Goal: Task Accomplishment & Management: Use online tool/utility

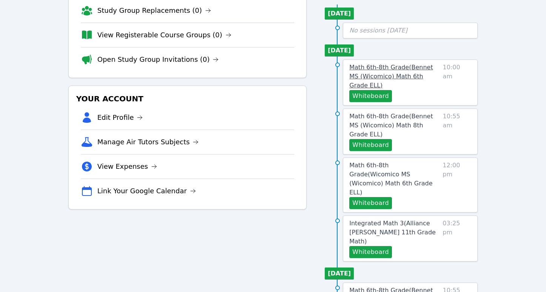
scroll to position [88, 0]
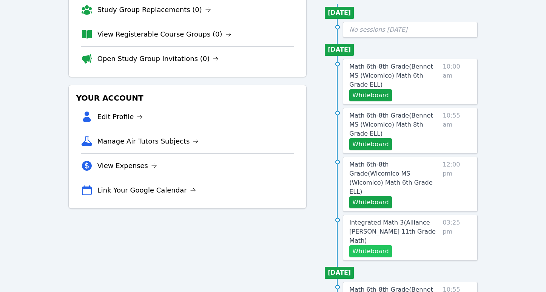
click at [369, 246] on button "Whiteboard" at bounding box center [370, 252] width 43 height 12
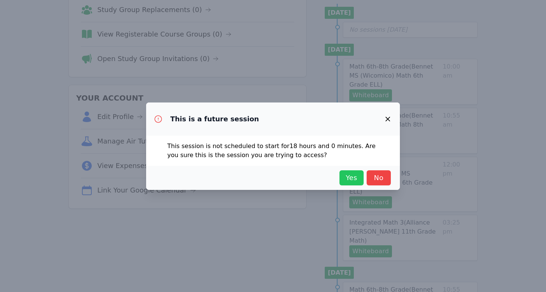
click at [346, 175] on span "Yes" at bounding box center [351, 178] width 17 height 11
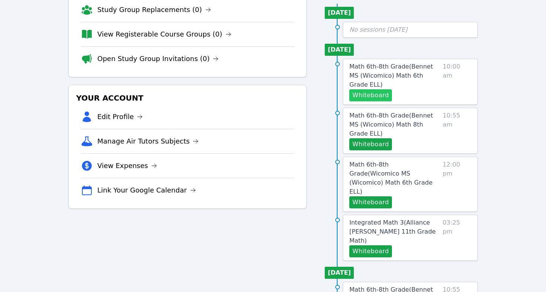
click at [361, 89] on button "Whiteboard" at bounding box center [370, 95] width 43 height 12
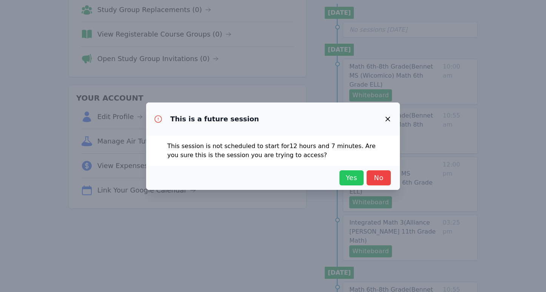
click at [344, 181] on span "Yes" at bounding box center [351, 178] width 17 height 11
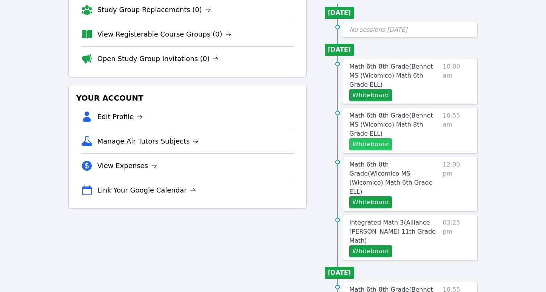
click at [364, 138] on button "Whiteboard" at bounding box center [370, 144] width 43 height 12
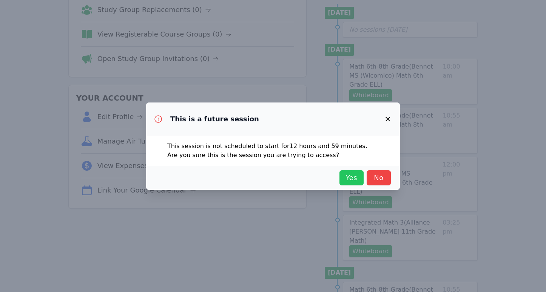
click at [347, 173] on span "Yes" at bounding box center [351, 178] width 17 height 11
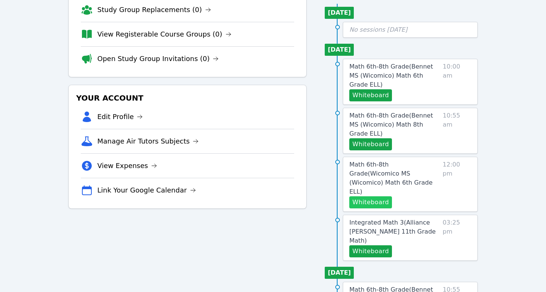
click at [363, 197] on button "Whiteboard" at bounding box center [370, 203] width 43 height 12
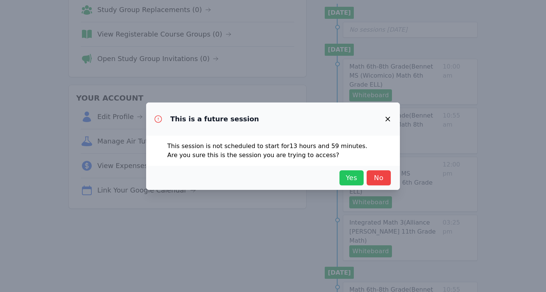
click at [352, 175] on span "Yes" at bounding box center [351, 178] width 17 height 11
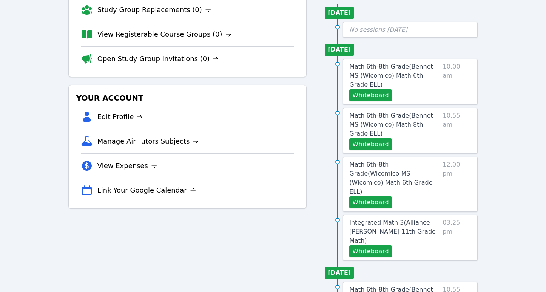
click at [387, 160] on link "Math 6th-8th Grade ( Wicomico MS (Wicomico) Math 6th Grade ELL )" at bounding box center [394, 178] width 90 height 36
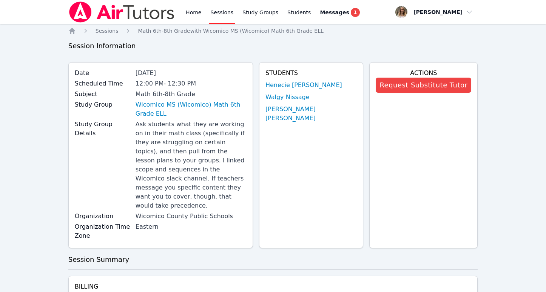
click at [221, 13] on link "Sessions" at bounding box center [222, 12] width 26 height 24
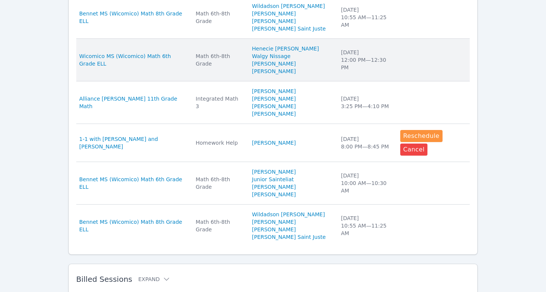
scroll to position [459, 0]
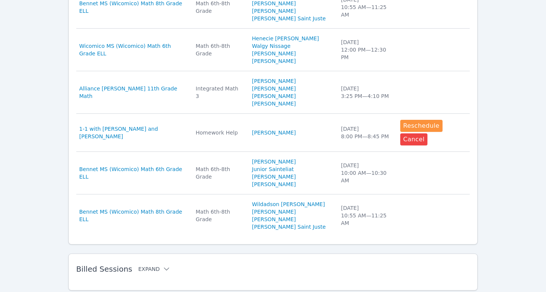
click at [153, 266] on button "Expand" at bounding box center [154, 270] width 32 height 8
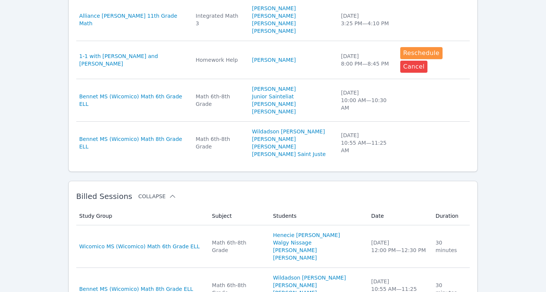
scroll to position [532, 0]
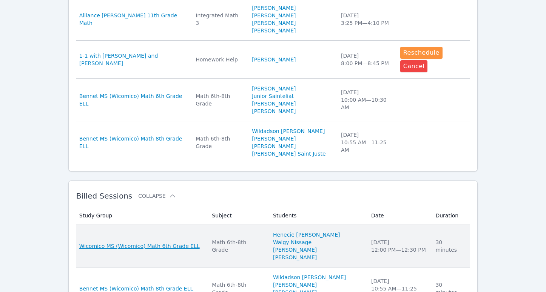
click at [149, 243] on span "Wicomico MS (Wicomico) Math 6th Grade ELL" at bounding box center [139, 247] width 120 height 8
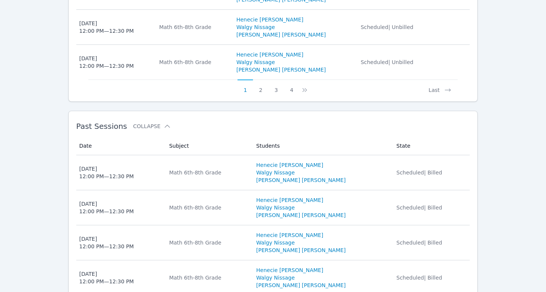
scroll to position [633, 0]
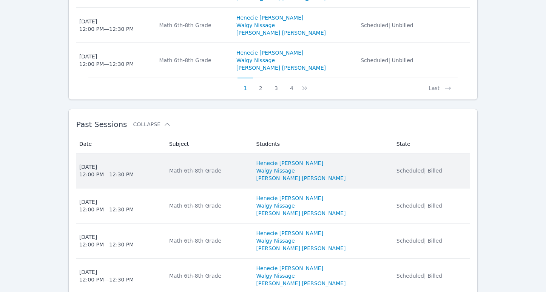
click at [111, 163] on div "Tue Sep 23 12:00 PM — 12:30 PM" at bounding box center [106, 170] width 55 height 15
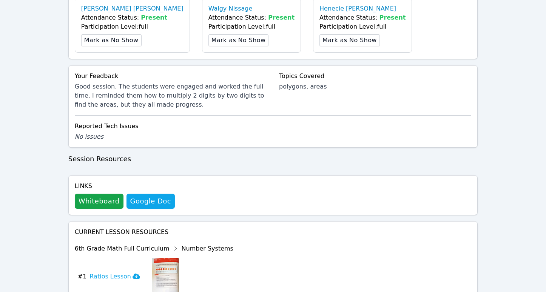
scroll to position [315, 0]
click at [98, 194] on button "Whiteboard" at bounding box center [99, 201] width 49 height 15
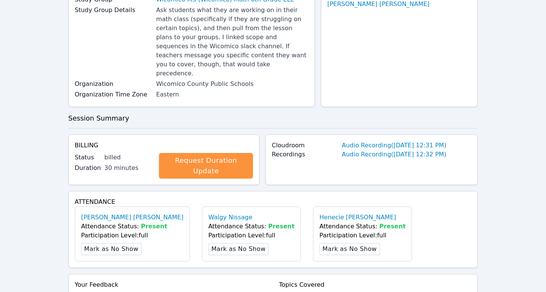
scroll to position [0, 0]
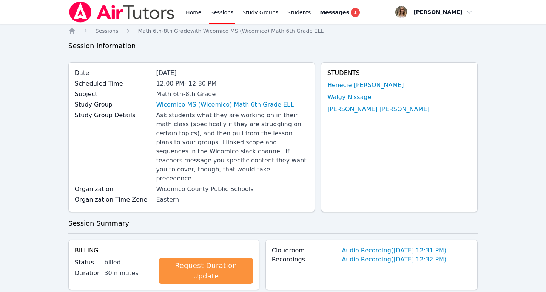
click at [218, 6] on link "Sessions" at bounding box center [222, 12] width 26 height 24
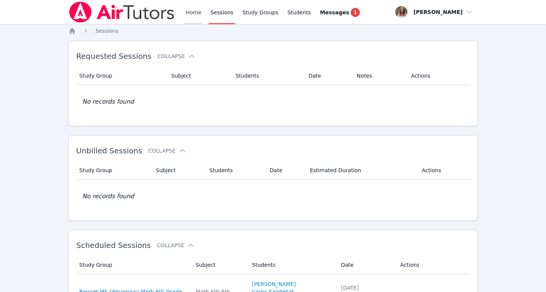
click at [195, 14] on link "Home" at bounding box center [193, 12] width 18 height 24
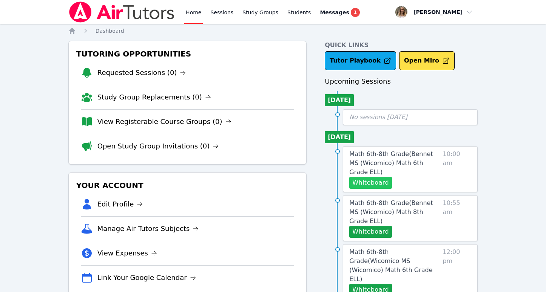
click at [369, 177] on button "Whiteboard" at bounding box center [370, 183] width 43 height 12
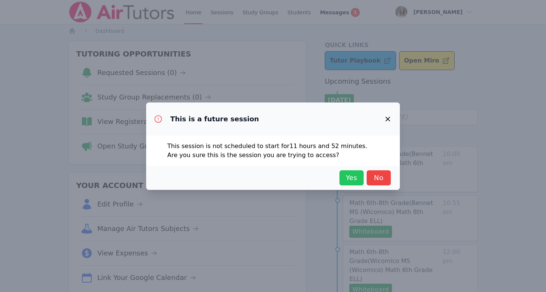
click at [346, 178] on span "Yes" at bounding box center [351, 178] width 17 height 11
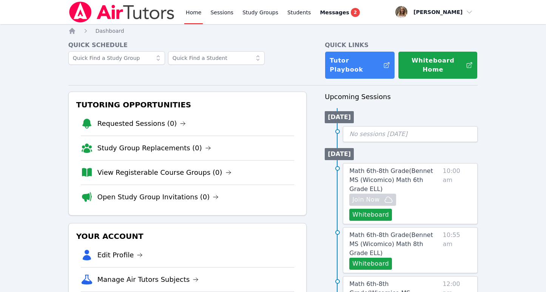
scroll to position [82, 0]
